Goal: Register for event/course

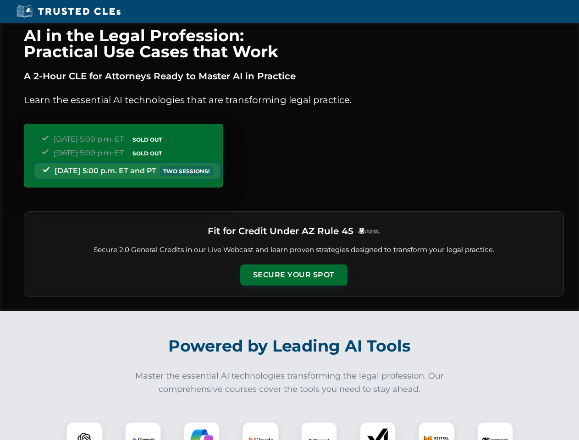
click at [293, 275] on button "Secure Your Spot" at bounding box center [293, 274] width 107 height 21
click at [84, 431] on img at bounding box center [84, 440] width 27 height 27
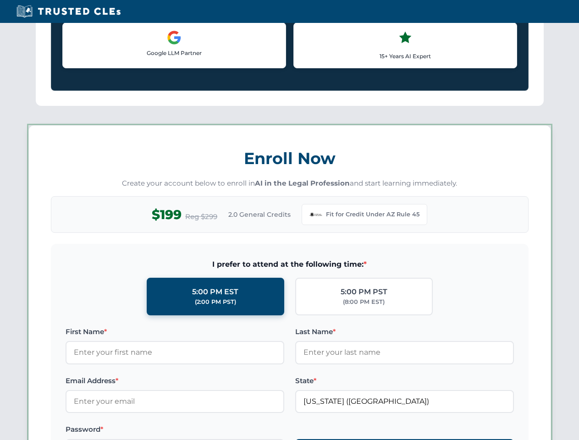
click at [202, 431] on label "Password *" at bounding box center [175, 429] width 219 height 11
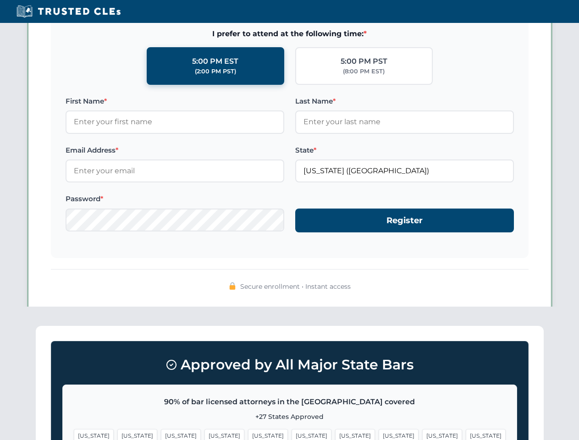
click at [422, 431] on span "[US_STATE]" at bounding box center [442, 435] width 40 height 13
